Goal: Use online tool/utility: Utilize a website feature to perform a specific function

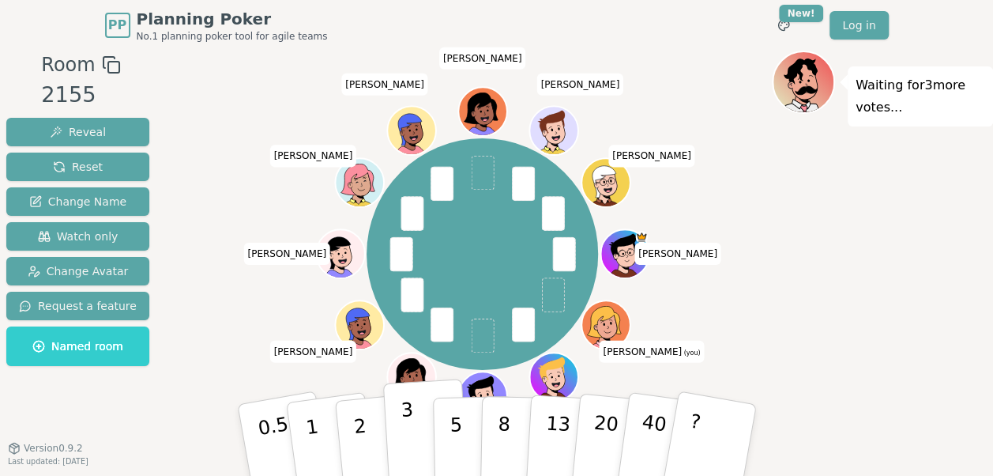
click at [417, 429] on button "3" at bounding box center [425, 439] width 86 height 123
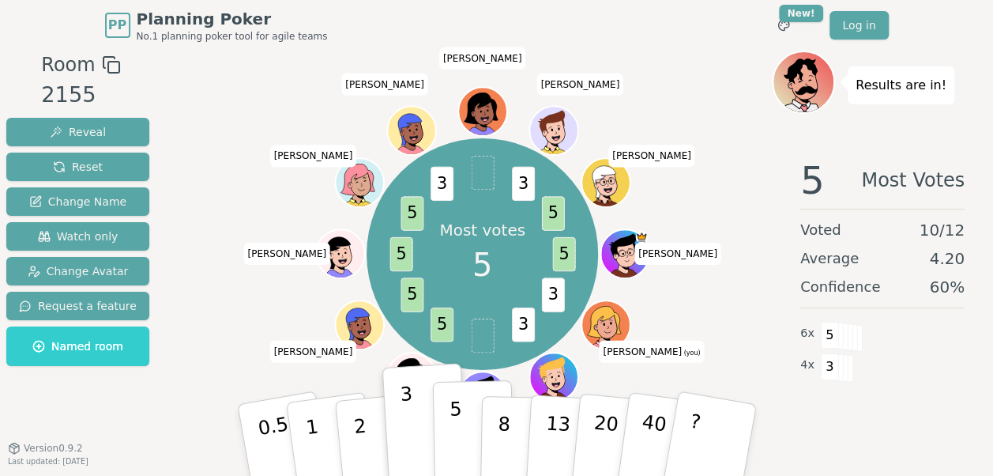
click at [454, 455] on p "5" at bounding box center [455, 439] width 13 height 85
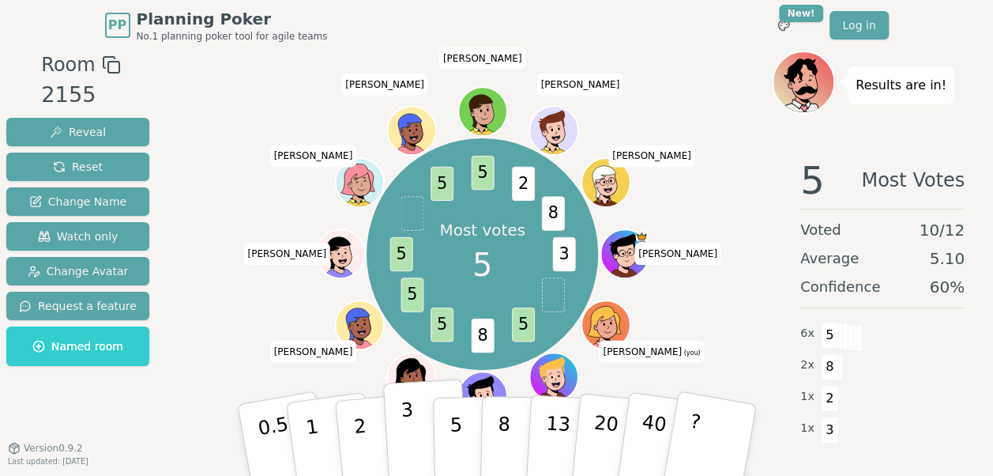
click at [397, 443] on button "3" at bounding box center [425, 439] width 86 height 123
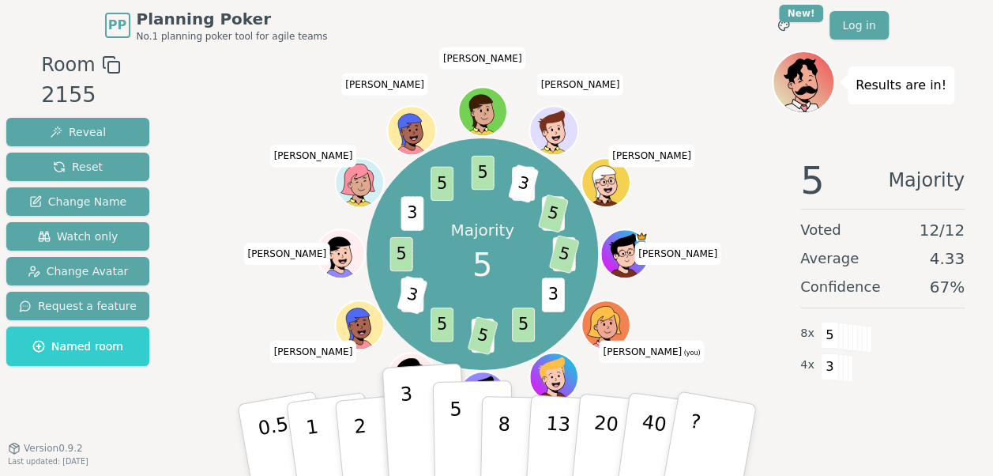
click at [467, 425] on button "5" at bounding box center [472, 440] width 81 height 120
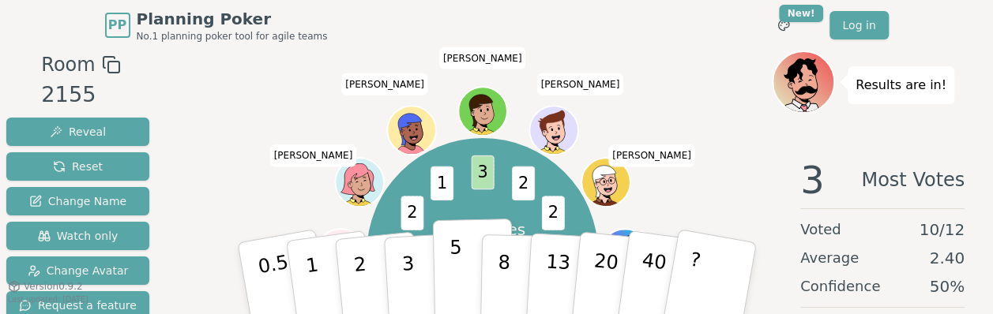
click at [450, 274] on p "5" at bounding box center [455, 278] width 13 height 85
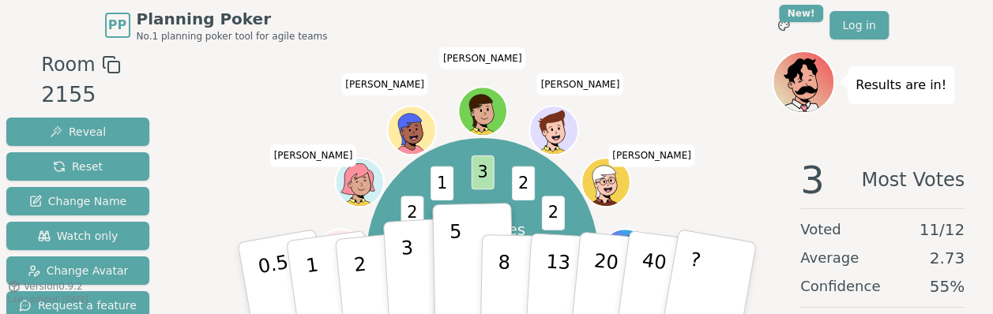
click at [411, 271] on p "3" at bounding box center [408, 280] width 17 height 86
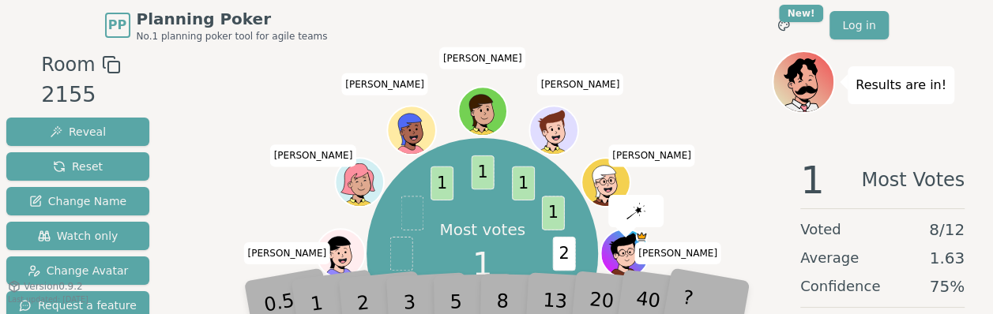
click at [409, 292] on div "3" at bounding box center [426, 279] width 51 height 58
click at [318, 300] on div "1" at bounding box center [330, 278] width 55 height 61
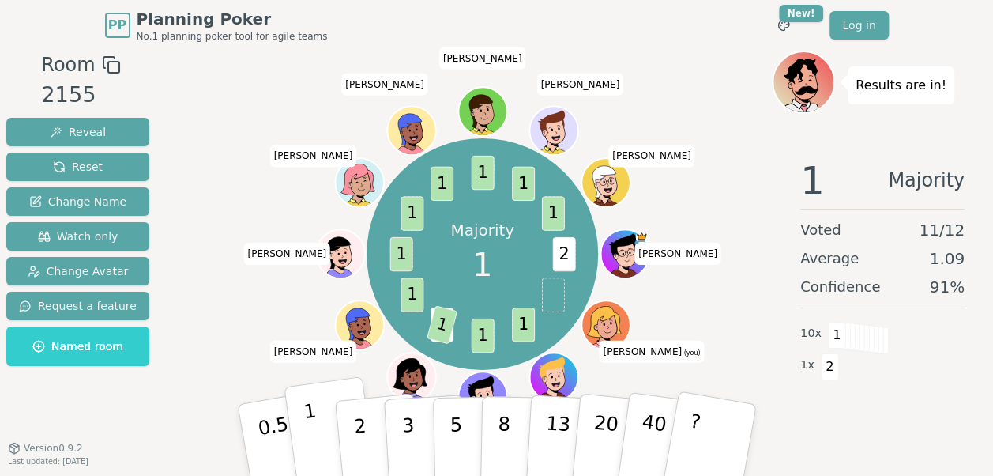
click at [318, 435] on button "1" at bounding box center [331, 440] width 94 height 128
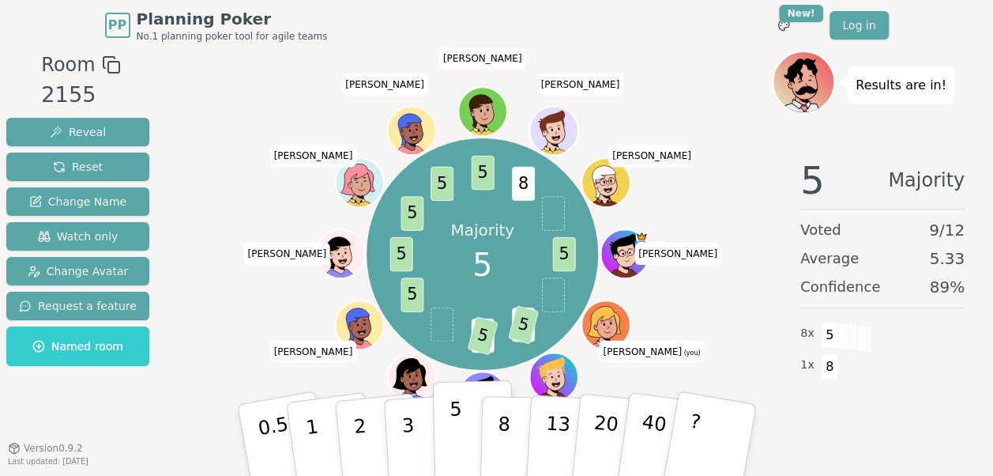
click at [447, 446] on button "5" at bounding box center [472, 440] width 81 height 120
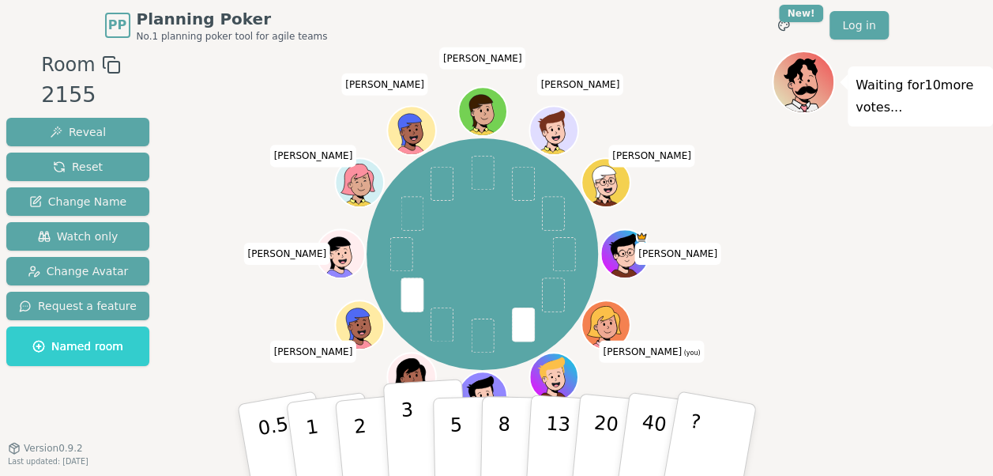
click at [420, 431] on button "3" at bounding box center [425, 439] width 86 height 123
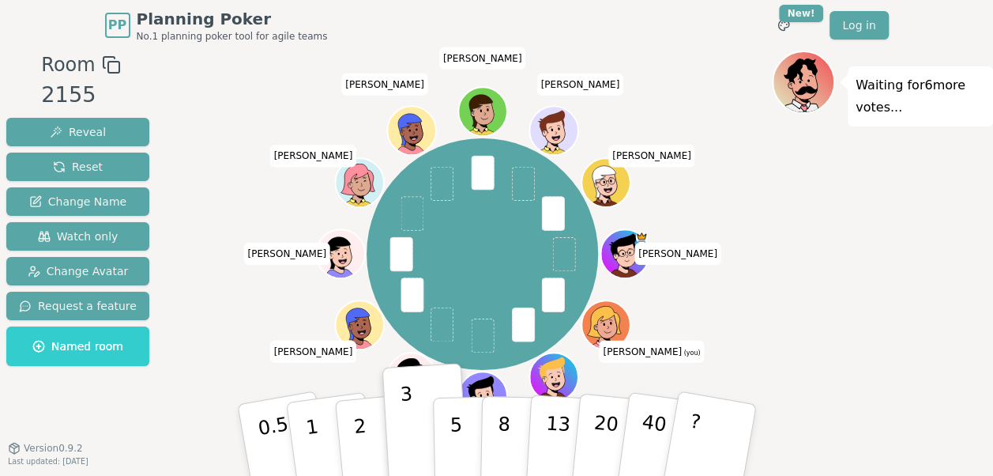
click at [846, 249] on div "Waiting for 6 more votes..." at bounding box center [882, 268] width 221 height 435
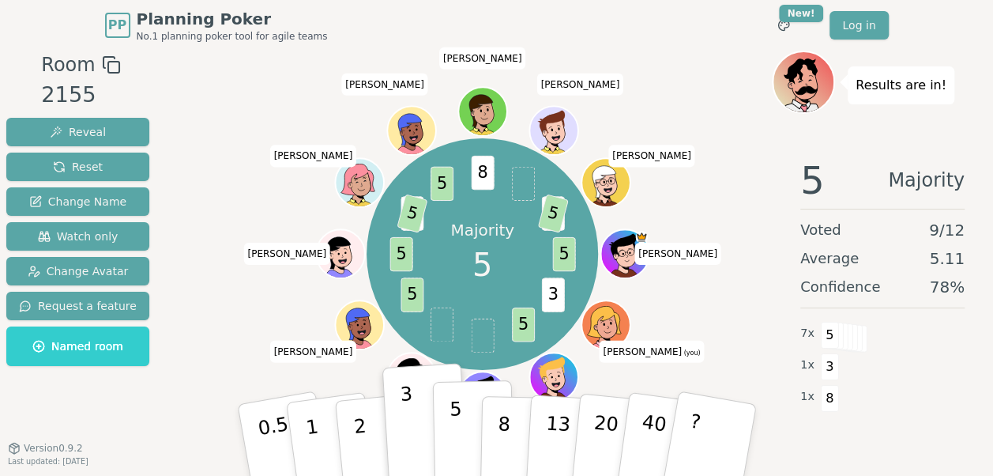
click at [444, 440] on button "5" at bounding box center [472, 440] width 81 height 120
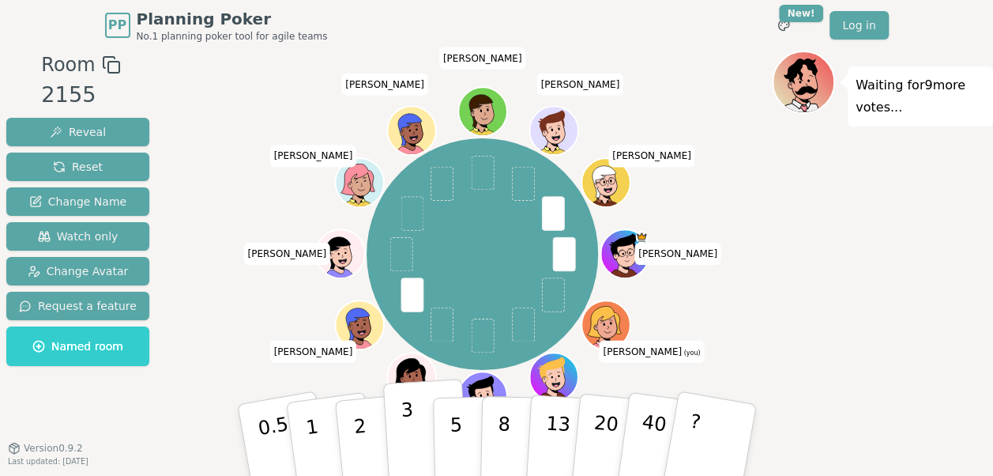
click at [409, 424] on p "3" at bounding box center [408, 441] width 17 height 86
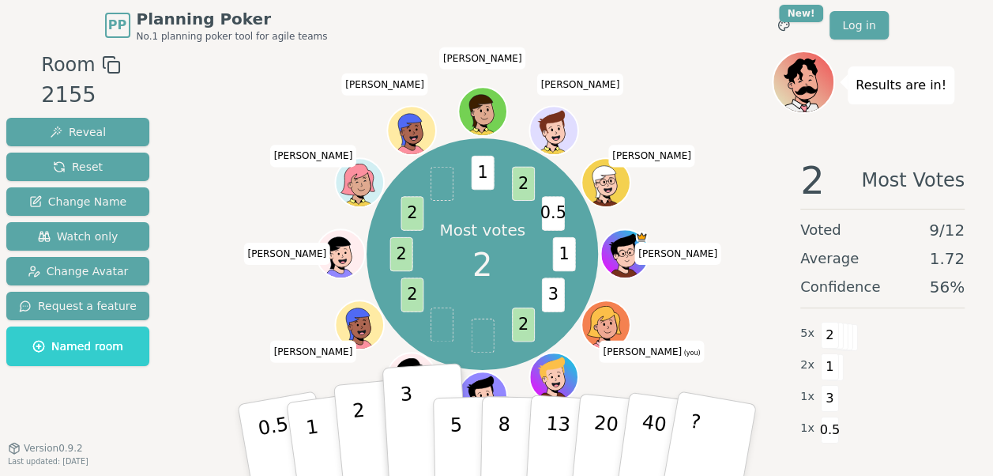
click at [349, 435] on button "2" at bounding box center [378, 441] width 90 height 126
